Goal: Transaction & Acquisition: Book appointment/travel/reservation

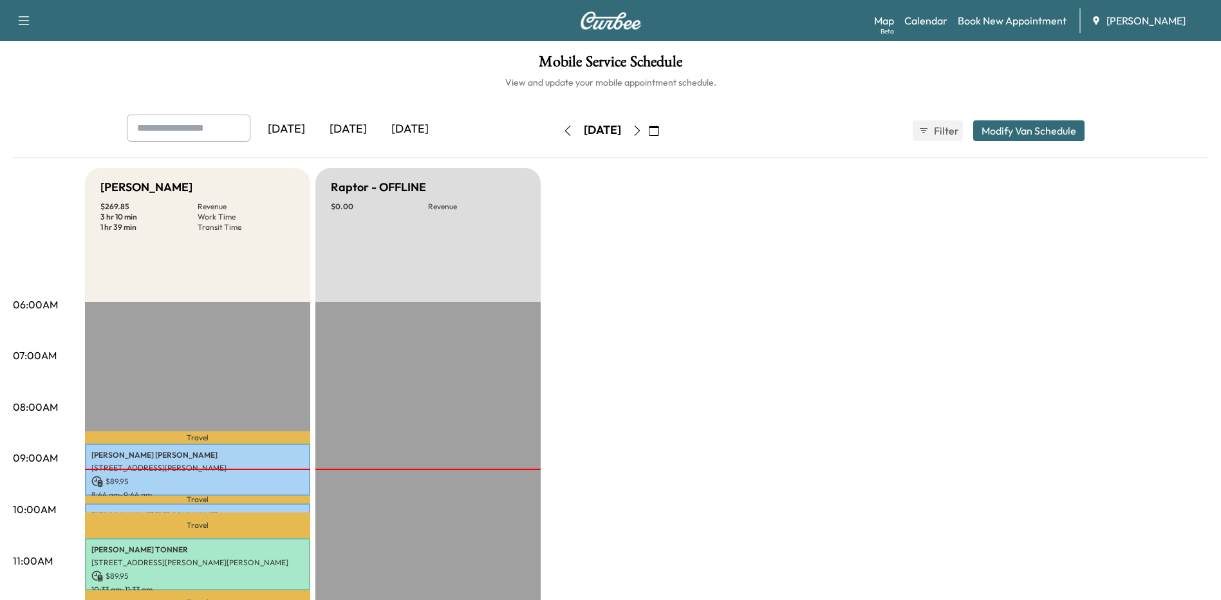
click at [642, 129] on icon "button" at bounding box center [637, 130] width 10 height 10
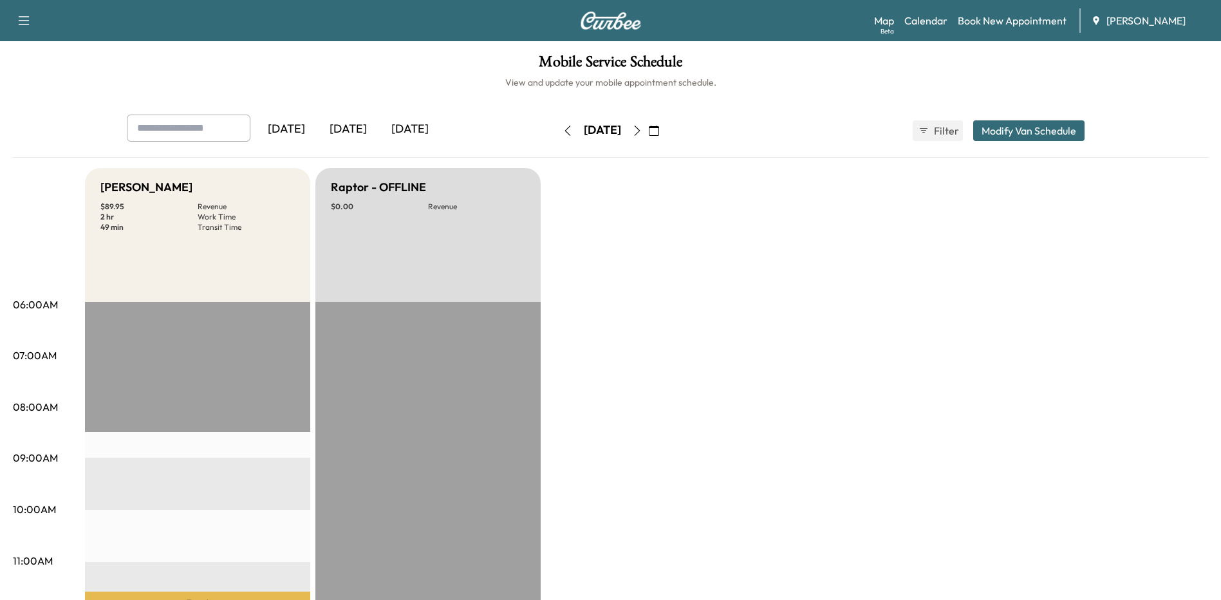
click at [1023, 11] on div "Map Beta Calendar Book New Appointment [PERSON_NAME]" at bounding box center [1042, 20] width 337 height 24
click at [1019, 18] on link "Book New Appointment" at bounding box center [1012, 20] width 109 height 15
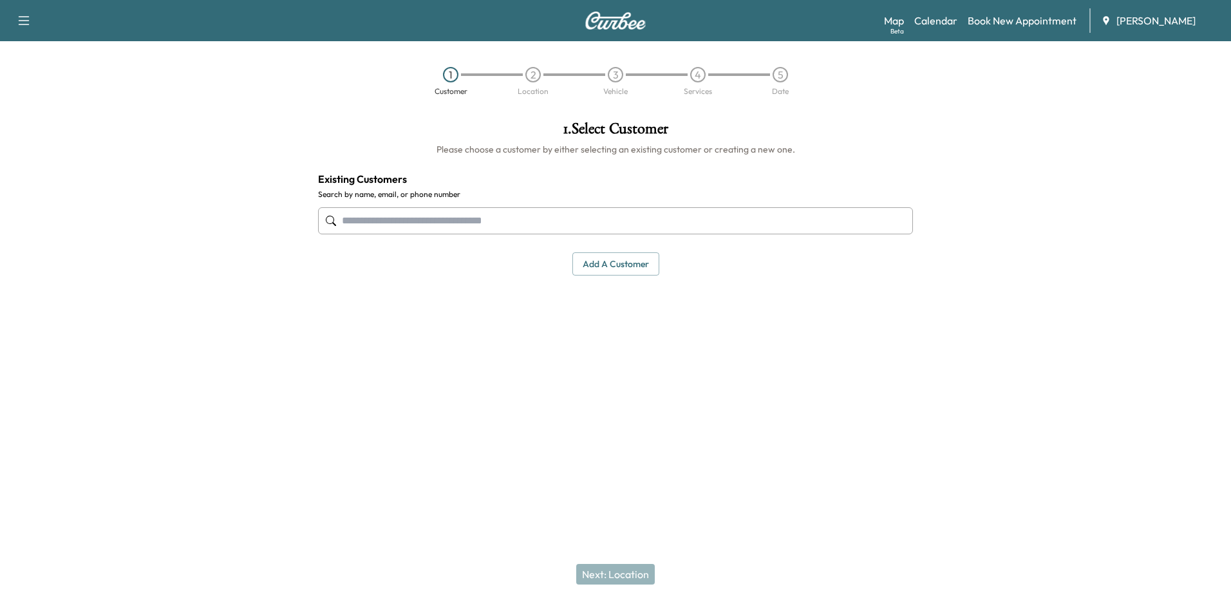
click at [507, 234] on div at bounding box center [615, 221] width 595 height 42
click at [510, 227] on input "text" at bounding box center [615, 220] width 595 height 27
click at [510, 223] on input "text" at bounding box center [615, 220] width 595 height 27
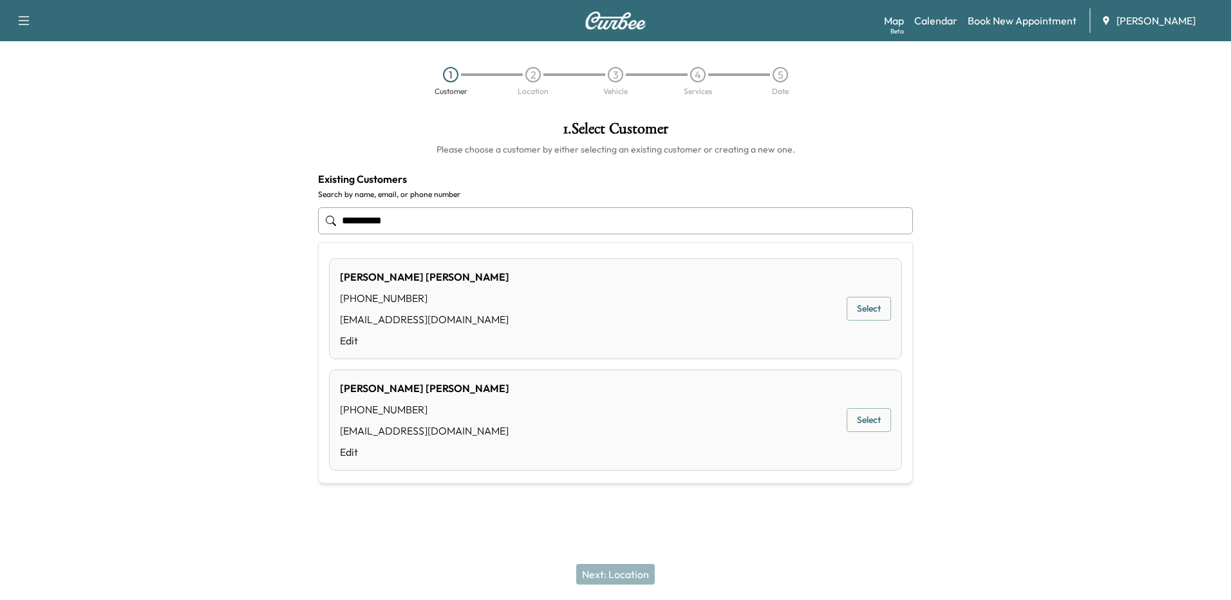
click at [867, 315] on button "Select" at bounding box center [868, 309] width 44 height 24
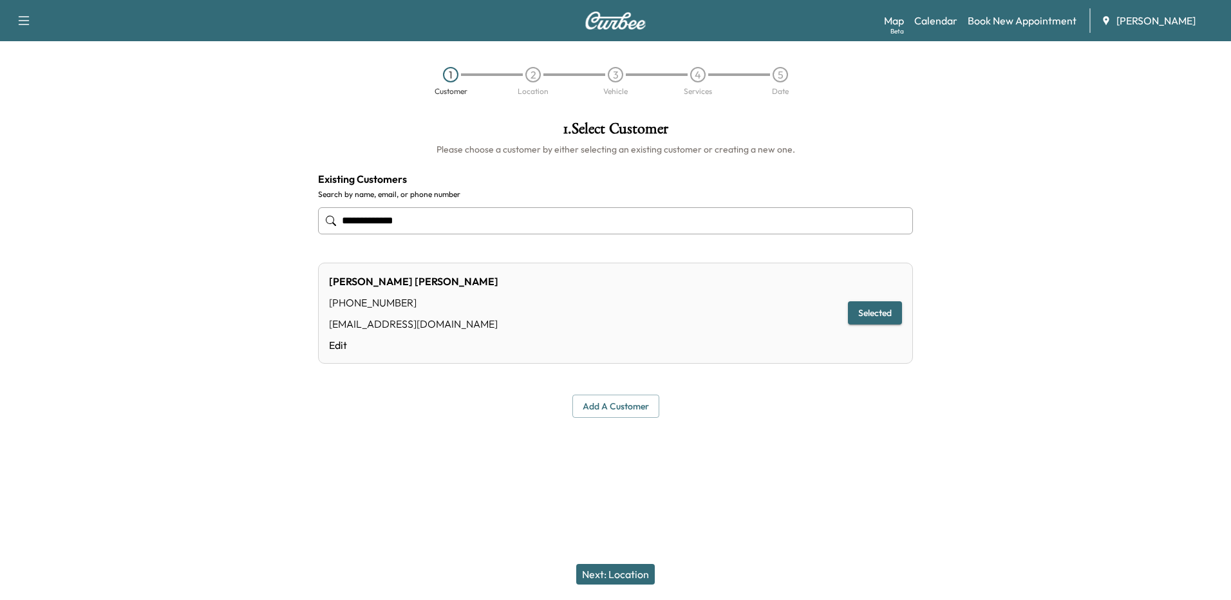
type input "**********"
drag, startPoint x: 615, startPoint y: 561, endPoint x: 613, endPoint y: 568, distance: 7.5
click at [614, 566] on div "Next: Location" at bounding box center [615, 573] width 1231 height 51
click at [613, 568] on button "Next: Location" at bounding box center [615, 574] width 79 height 21
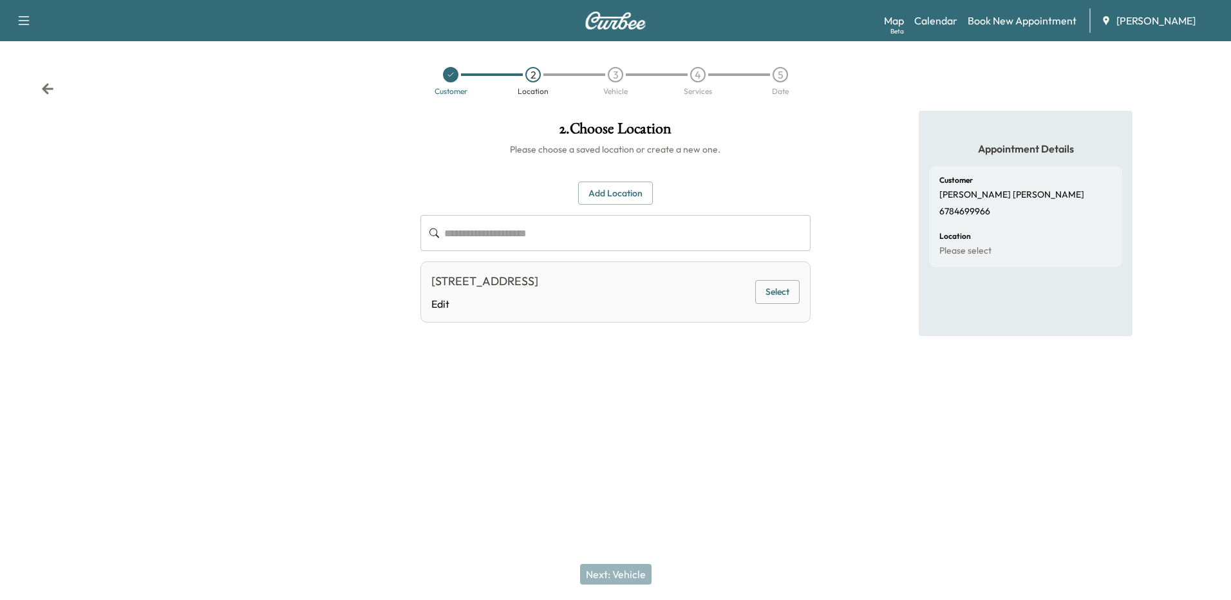
drag, startPoint x: 761, startPoint y: 290, endPoint x: 779, endPoint y: 301, distance: 21.3
click at [761, 290] on button "Select" at bounding box center [777, 292] width 44 height 24
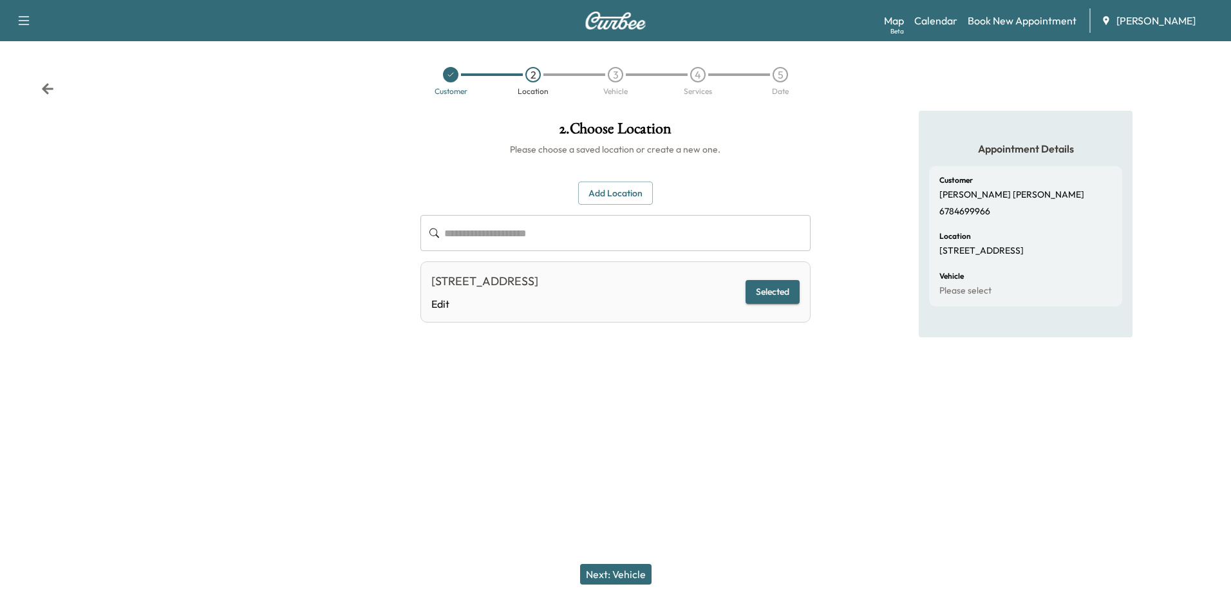
click at [617, 572] on button "Next: Vehicle" at bounding box center [615, 574] width 71 height 21
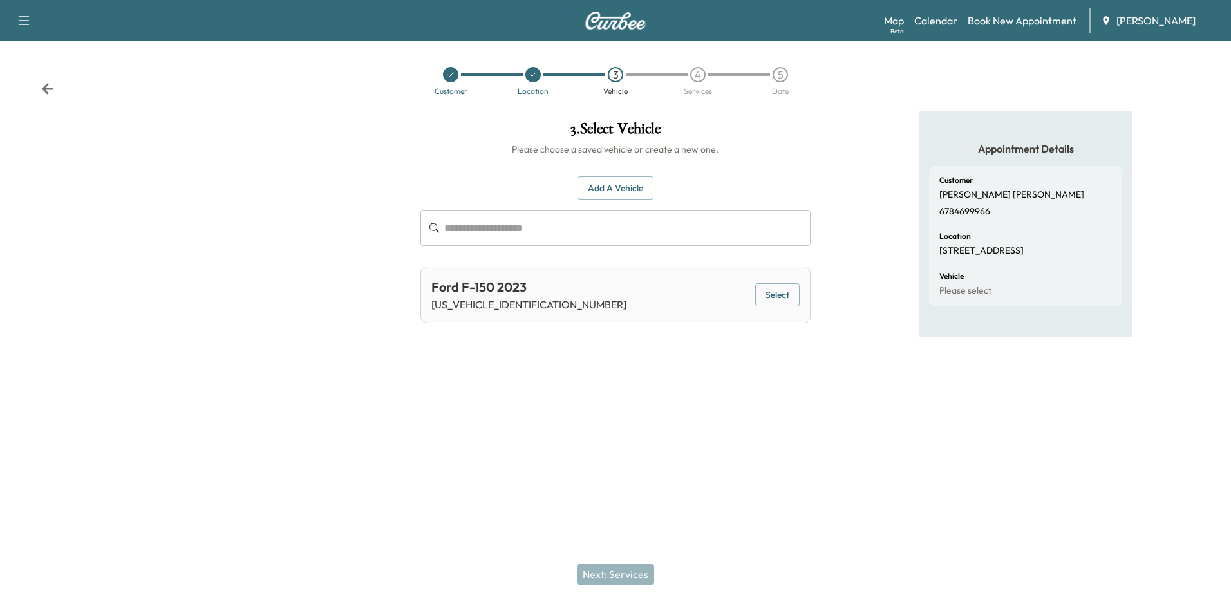
click at [788, 302] on button "Select" at bounding box center [777, 295] width 44 height 24
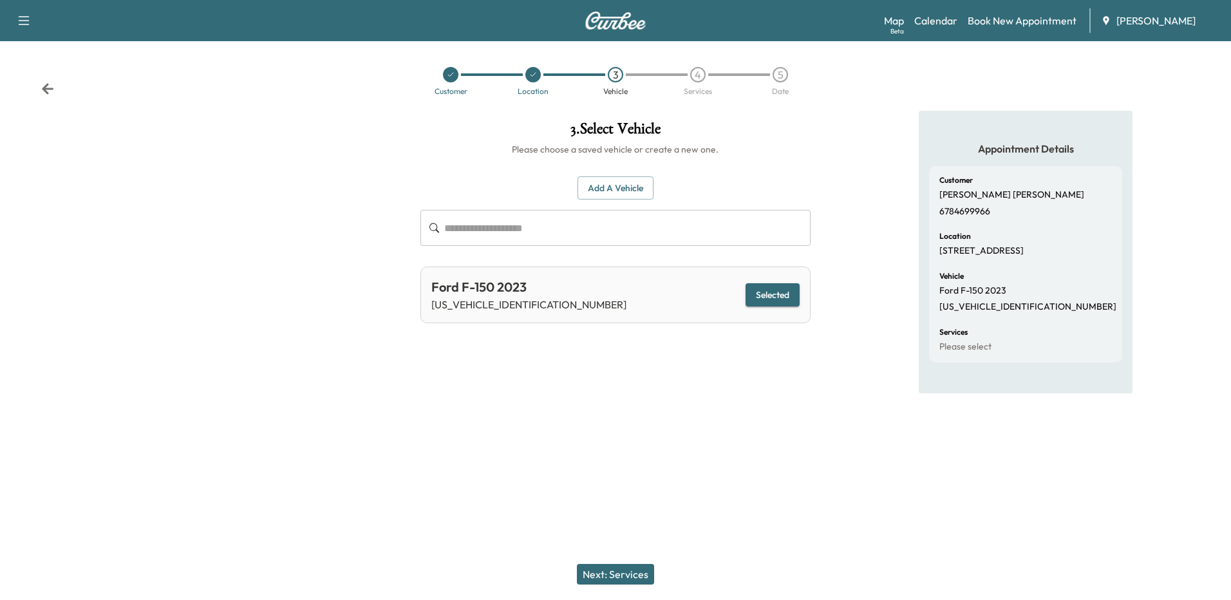
click at [630, 573] on button "Next: Services" at bounding box center [615, 574] width 77 height 21
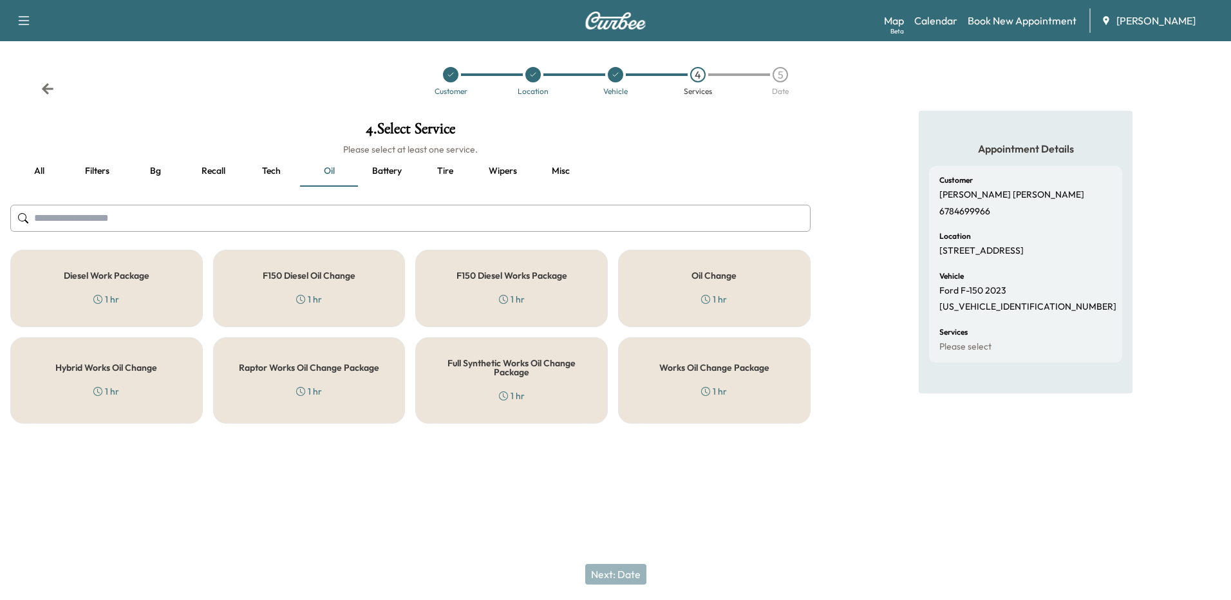
click at [658, 369] on div "Works Oil Change Package 1 hr" at bounding box center [714, 380] width 192 height 86
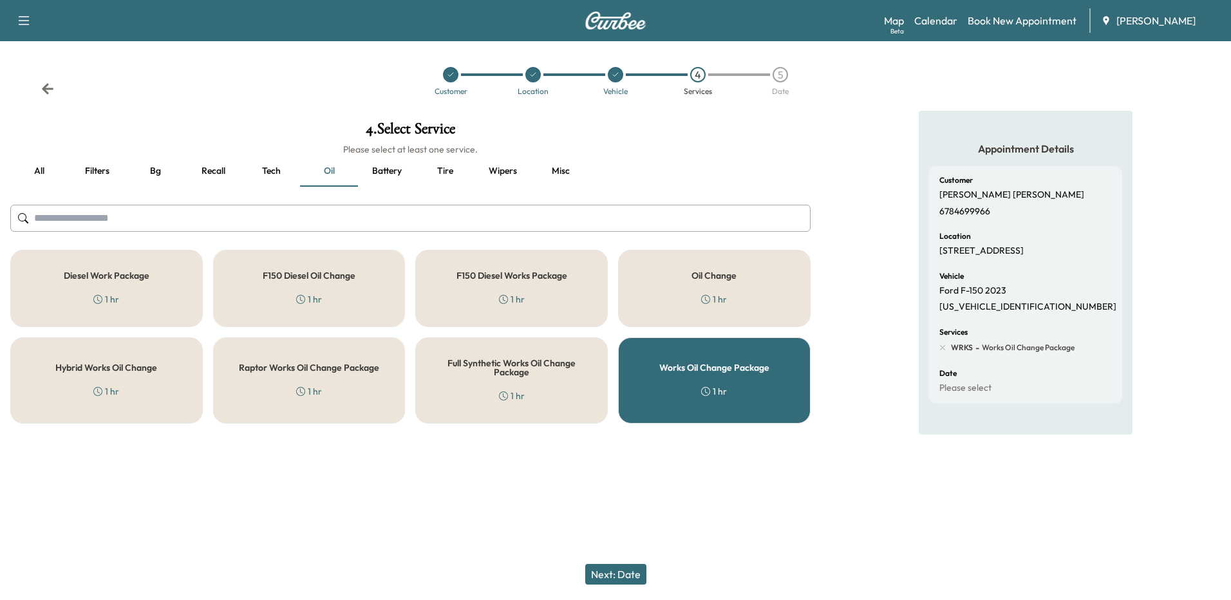
click at [613, 568] on button "Next: Date" at bounding box center [615, 574] width 61 height 21
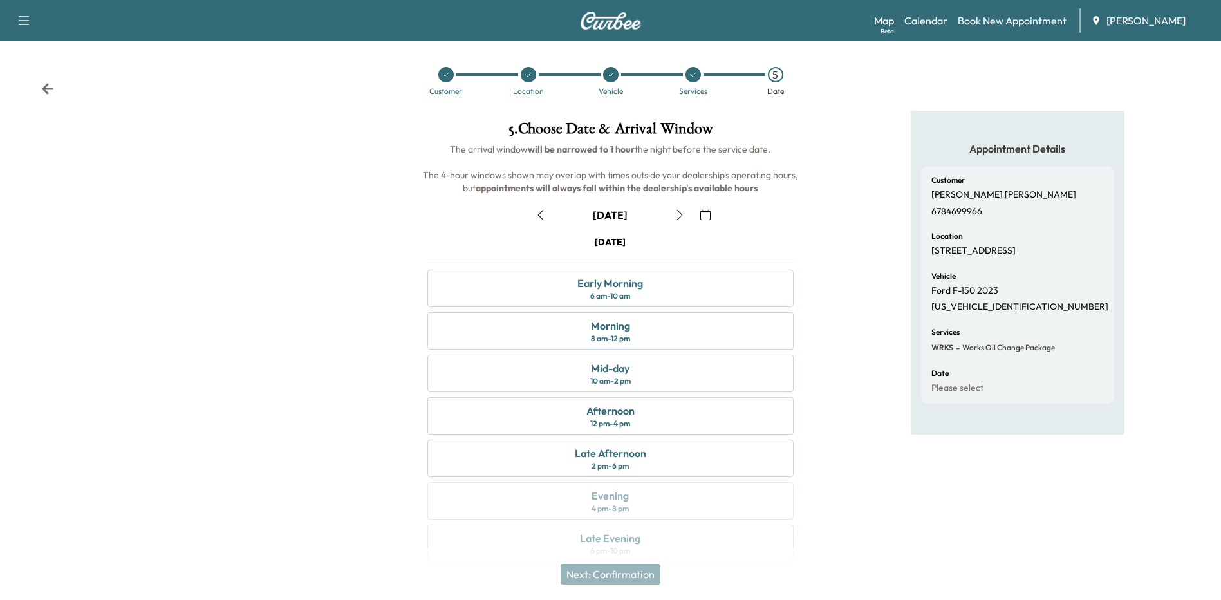
click at [681, 215] on icon "button" at bounding box center [679, 215] width 10 height 10
click at [542, 215] on icon "button" at bounding box center [540, 215] width 10 height 10
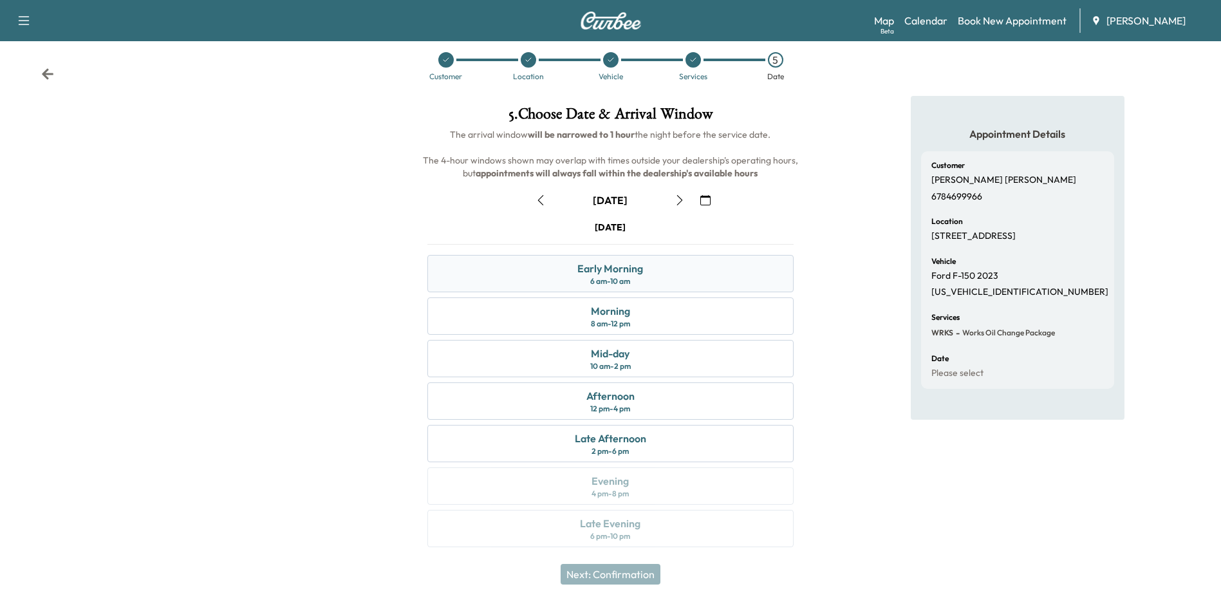
scroll to position [19, 0]
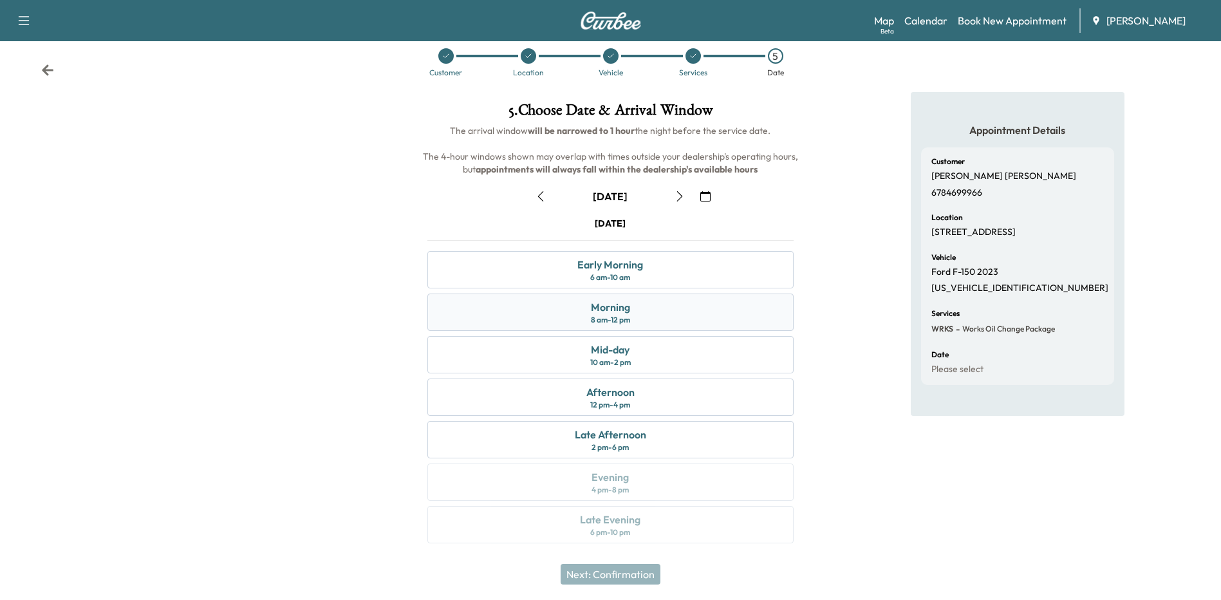
click at [642, 315] on div "Morning 8 am - 12 pm" at bounding box center [610, 311] width 366 height 37
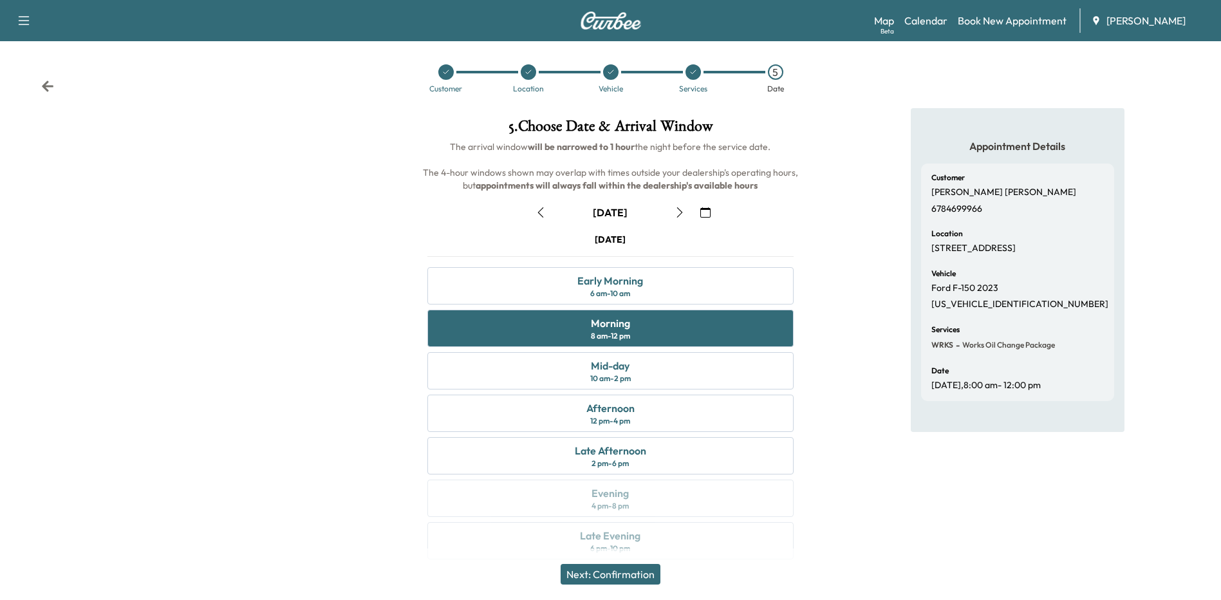
scroll to position [0, 0]
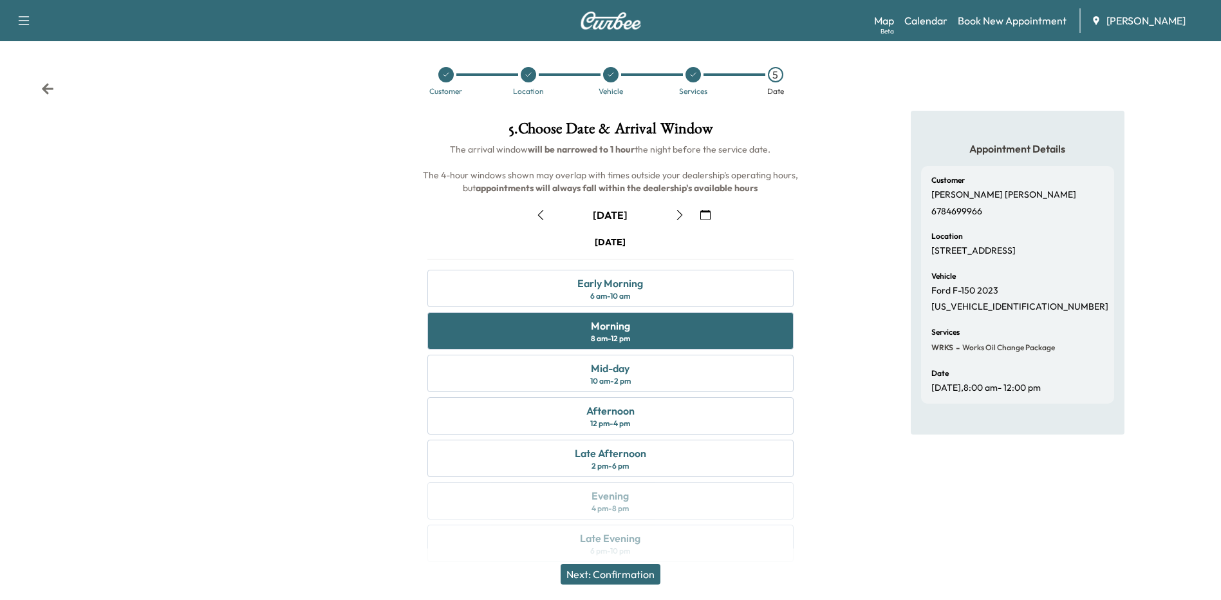
click at [590, 576] on button "Next: Confirmation" at bounding box center [611, 574] width 100 height 21
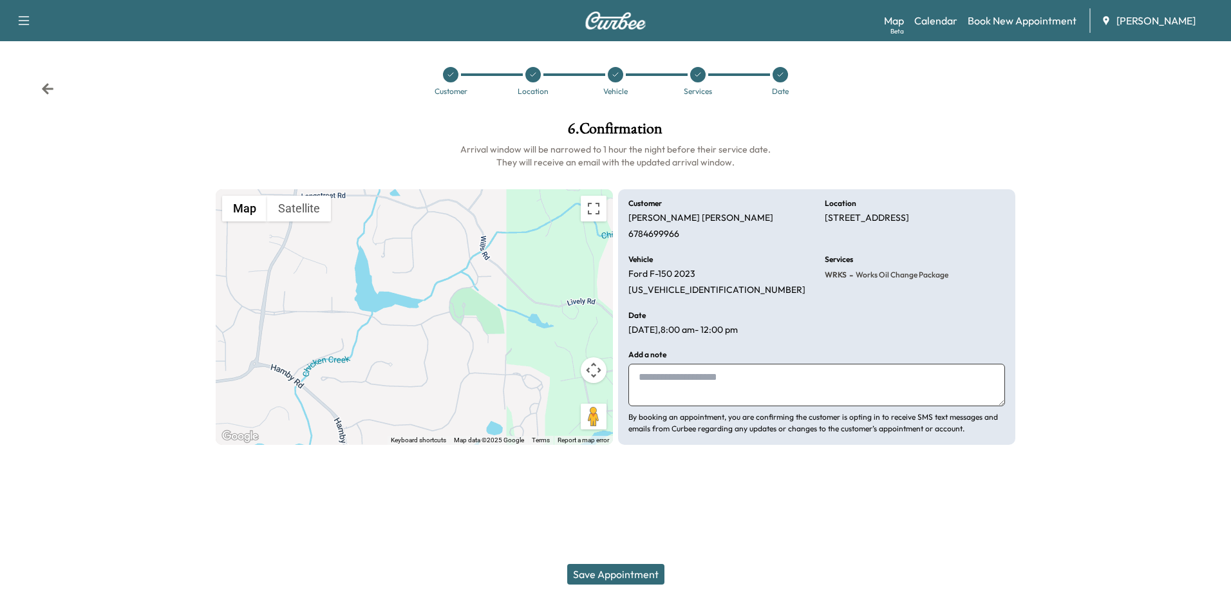
click at [673, 401] on textarea at bounding box center [816, 385] width 376 height 42
drag, startPoint x: 736, startPoint y: 384, endPoint x: 797, endPoint y: 382, distance: 61.8
click at [797, 382] on textarea "**********" at bounding box center [816, 385] width 376 height 42
click at [745, 378] on textarea "**********" at bounding box center [816, 385] width 376 height 42
click at [939, 378] on textarea "**********" at bounding box center [816, 385] width 376 height 42
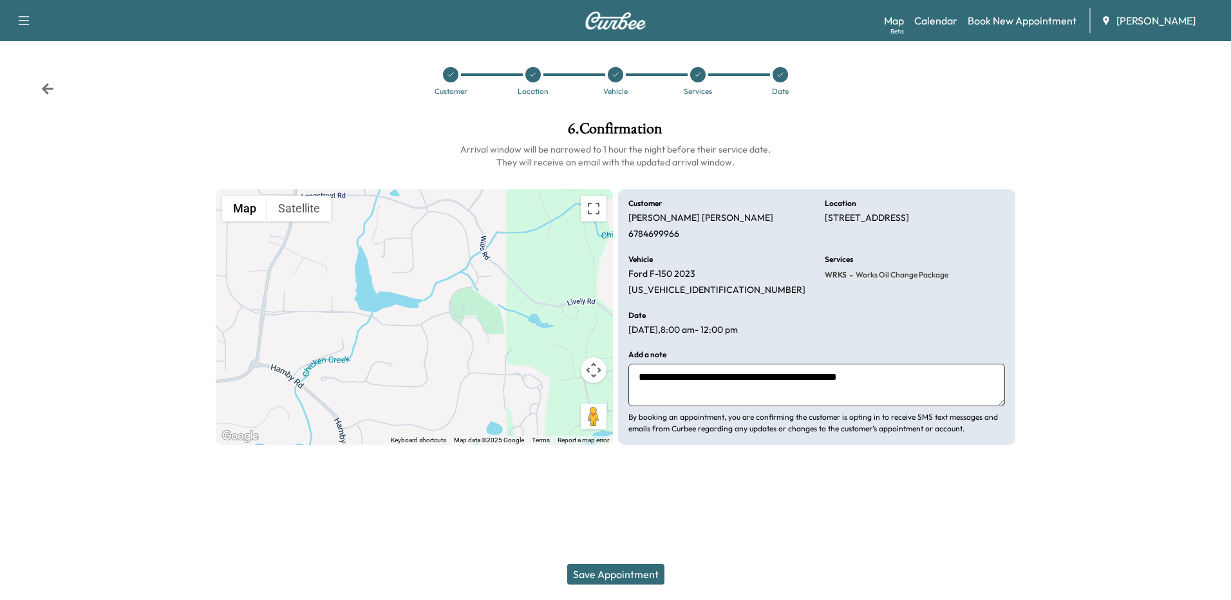
click at [635, 379] on textarea "**********" at bounding box center [816, 385] width 376 height 42
type textarea "**********"
click at [597, 577] on button "Save Appointment" at bounding box center [615, 574] width 97 height 21
